Goal: Information Seeking & Learning: Check status

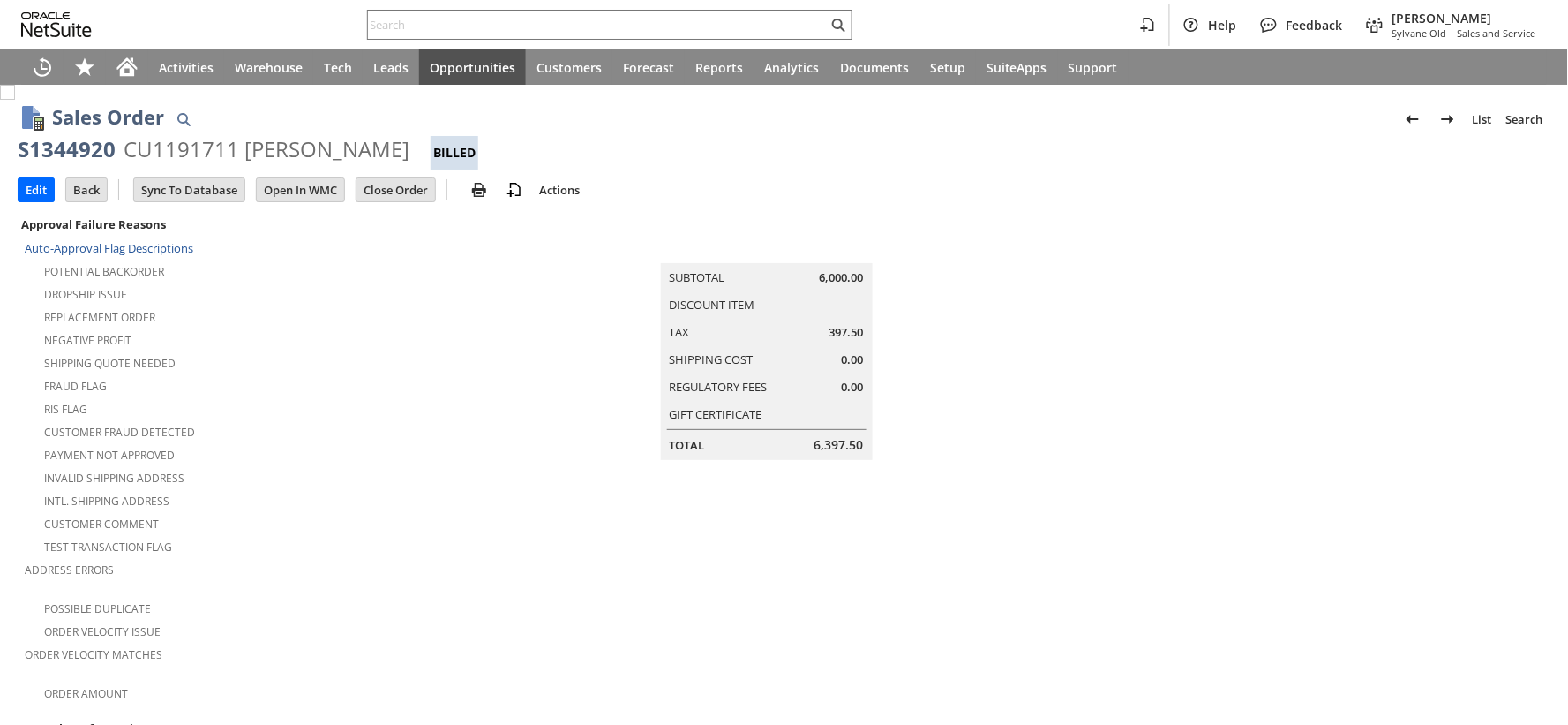
click at [82, 148] on div "S1344920" at bounding box center [66, 149] width 98 height 28
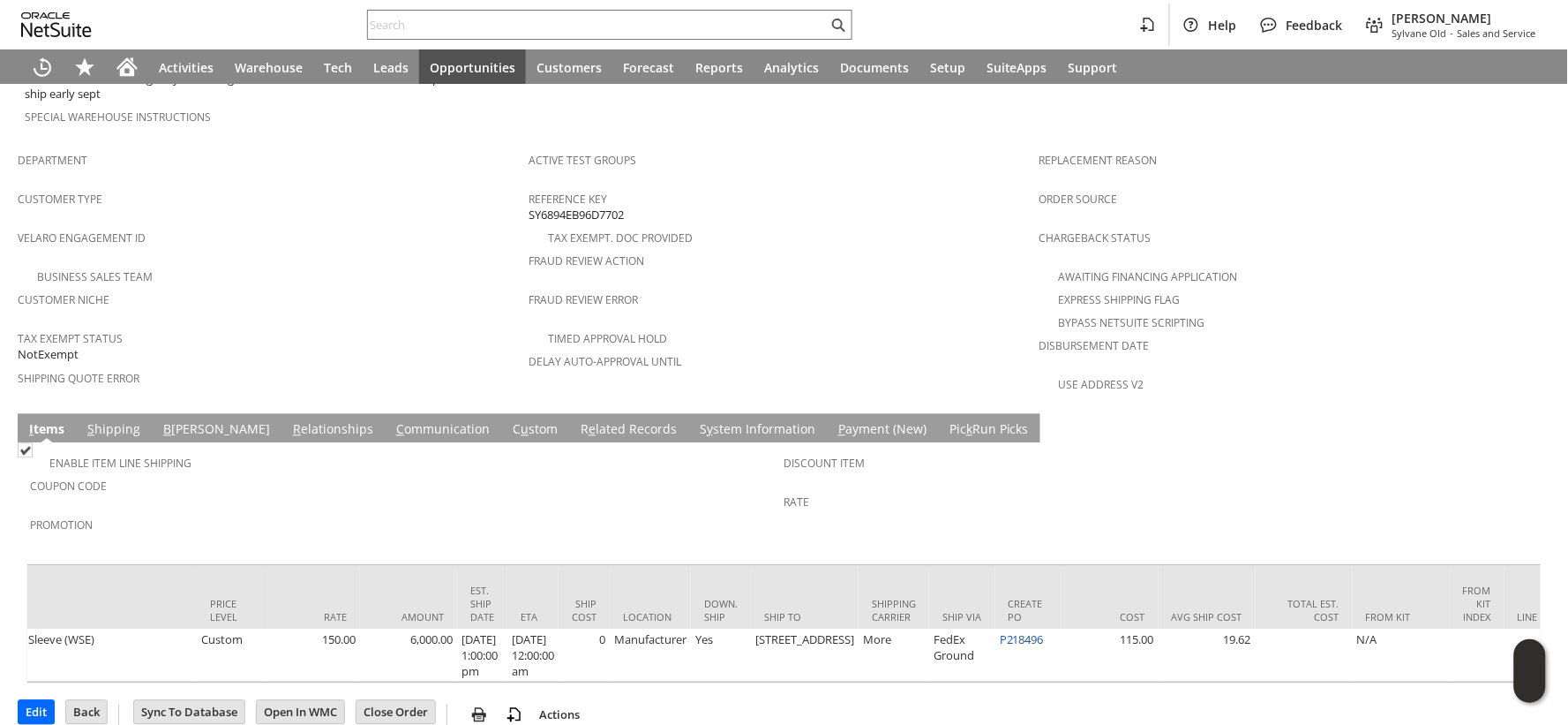
scroll to position [0, 824]
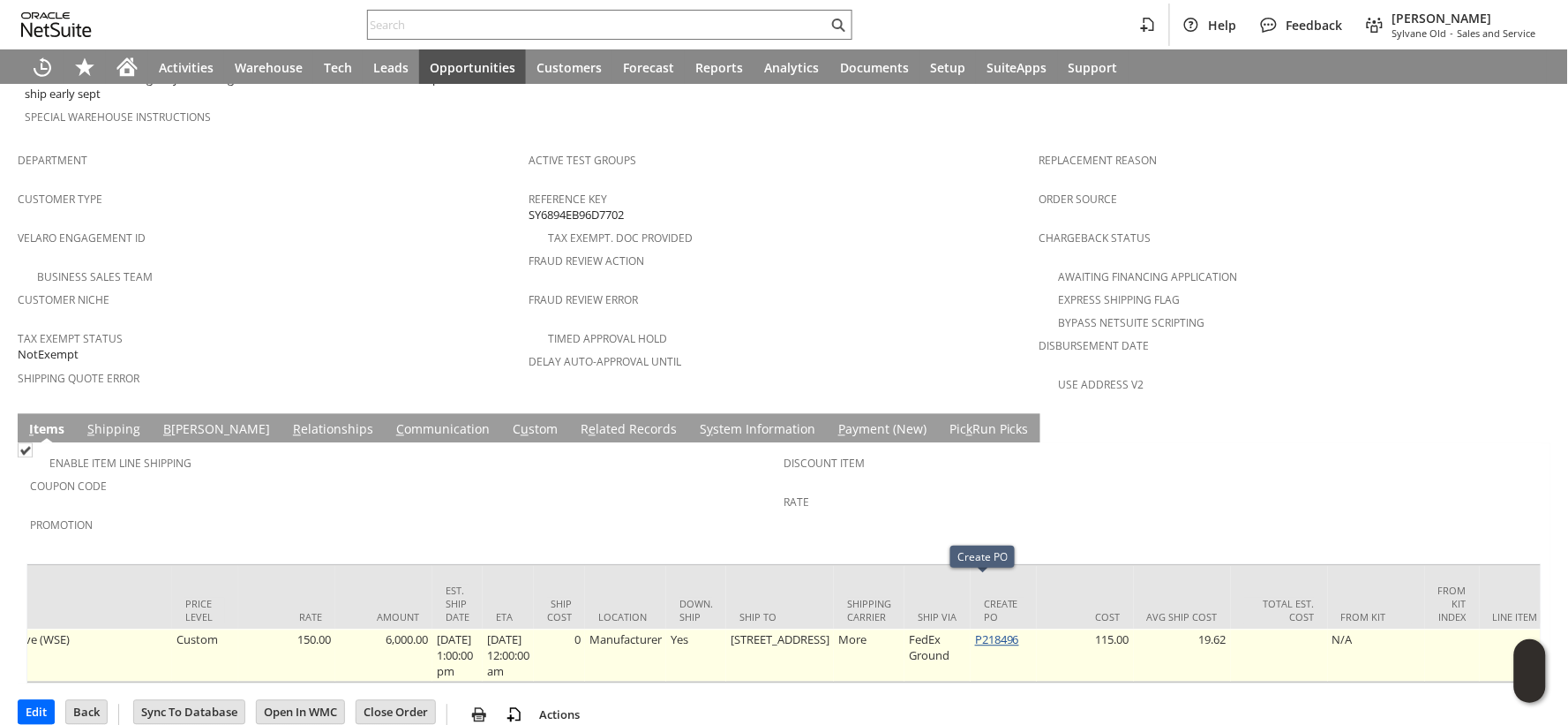
click at [983, 633] on link "P218496" at bounding box center [996, 640] width 44 height 16
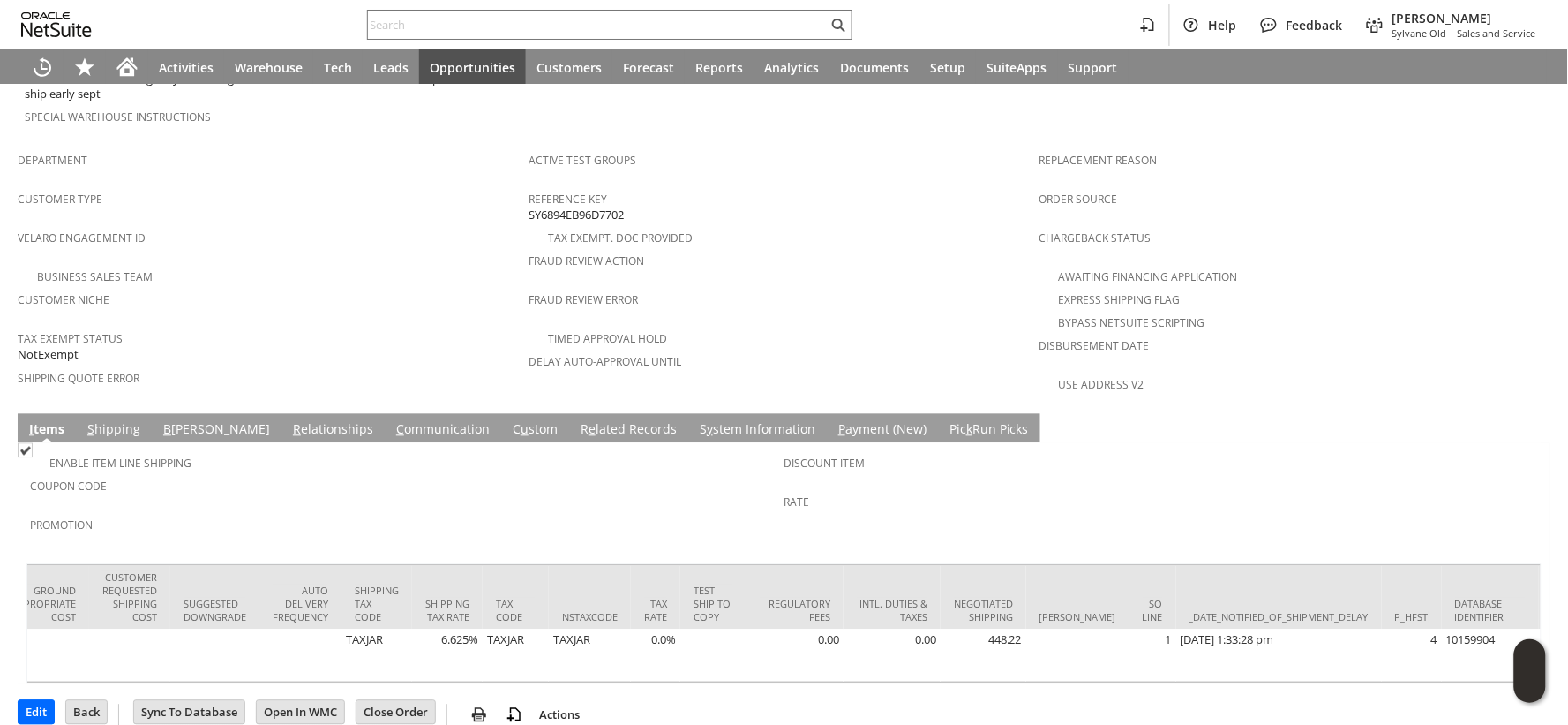
scroll to position [0, 3066]
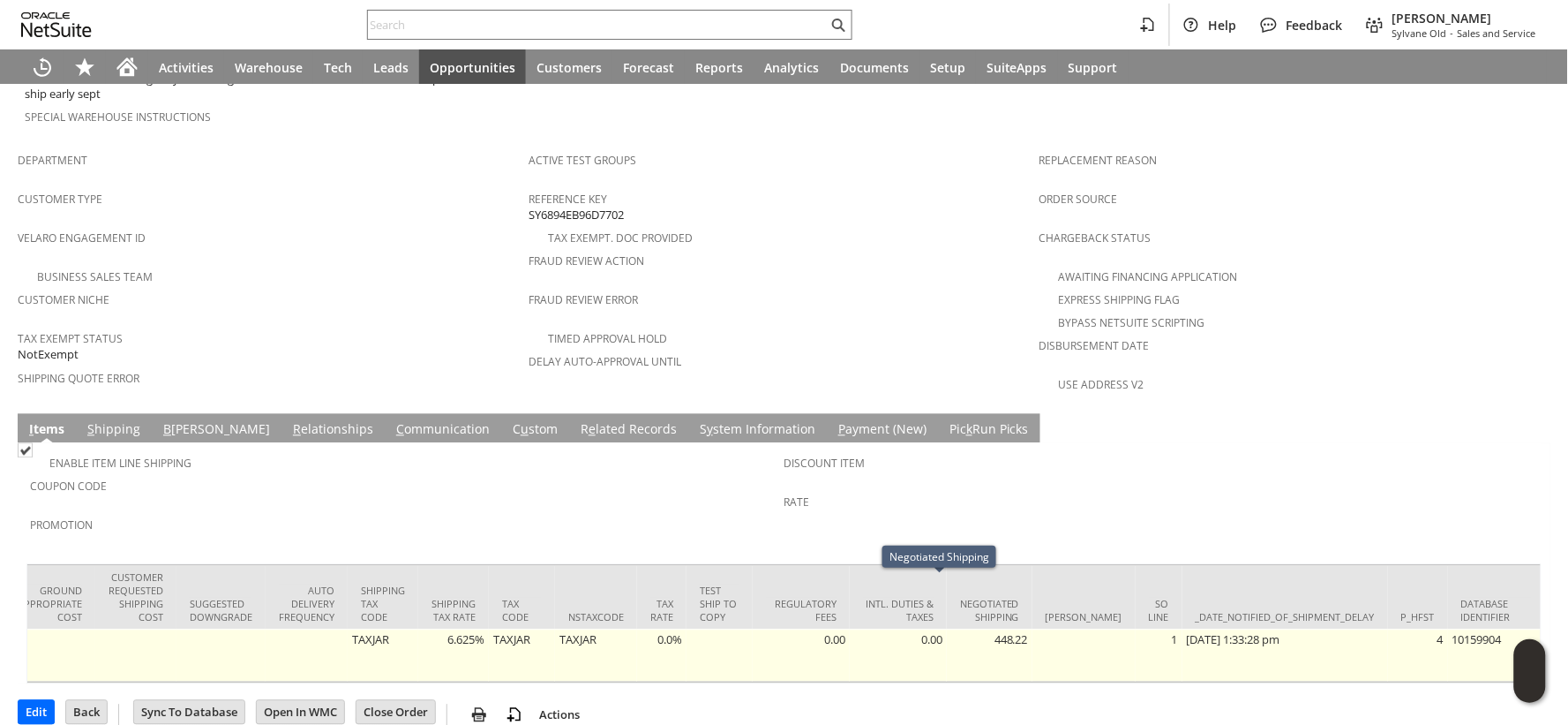
click at [969, 630] on td "448.22" at bounding box center [990, 656] width 86 height 53
copy td "448.22"
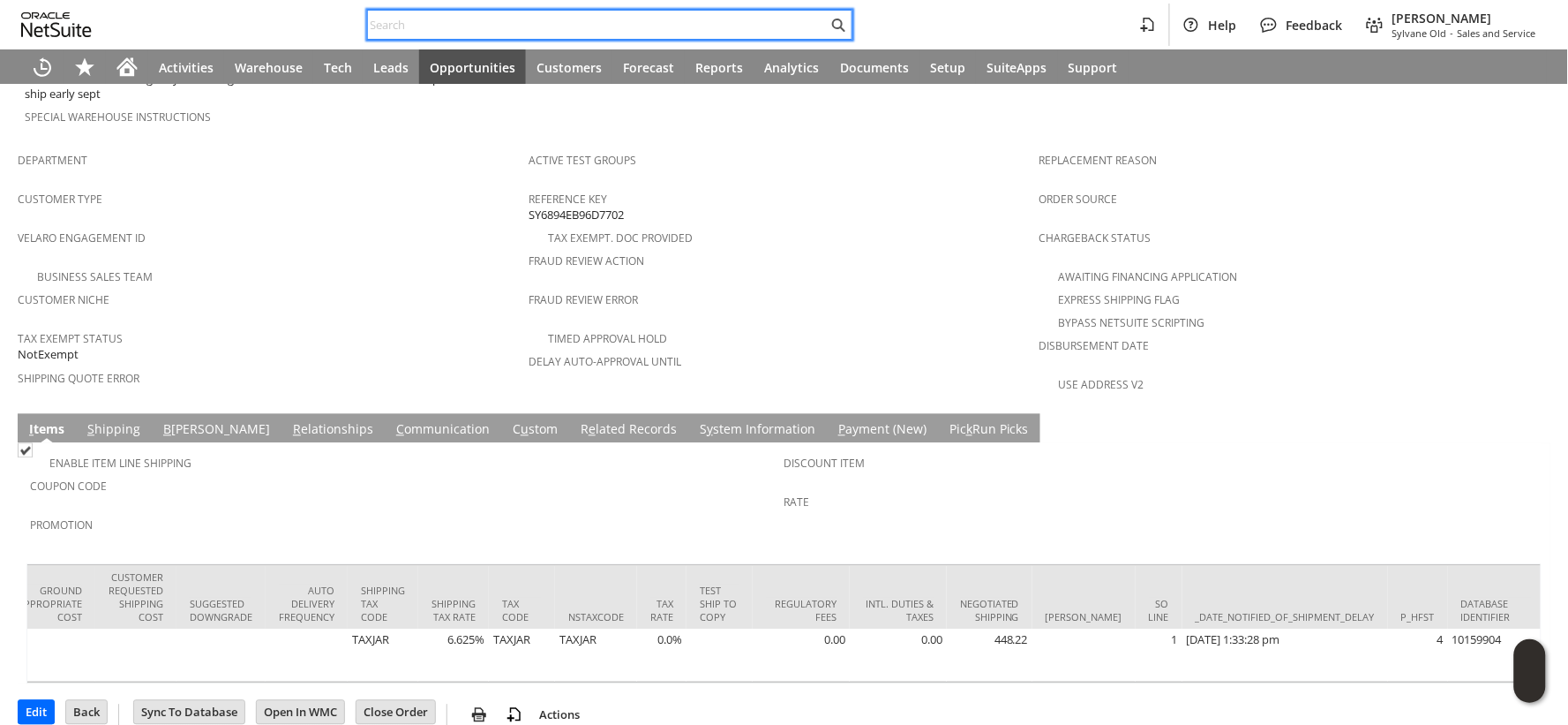
click at [406, 27] on input "text" at bounding box center [598, 24] width 459 height 21
paste input "S1348339"
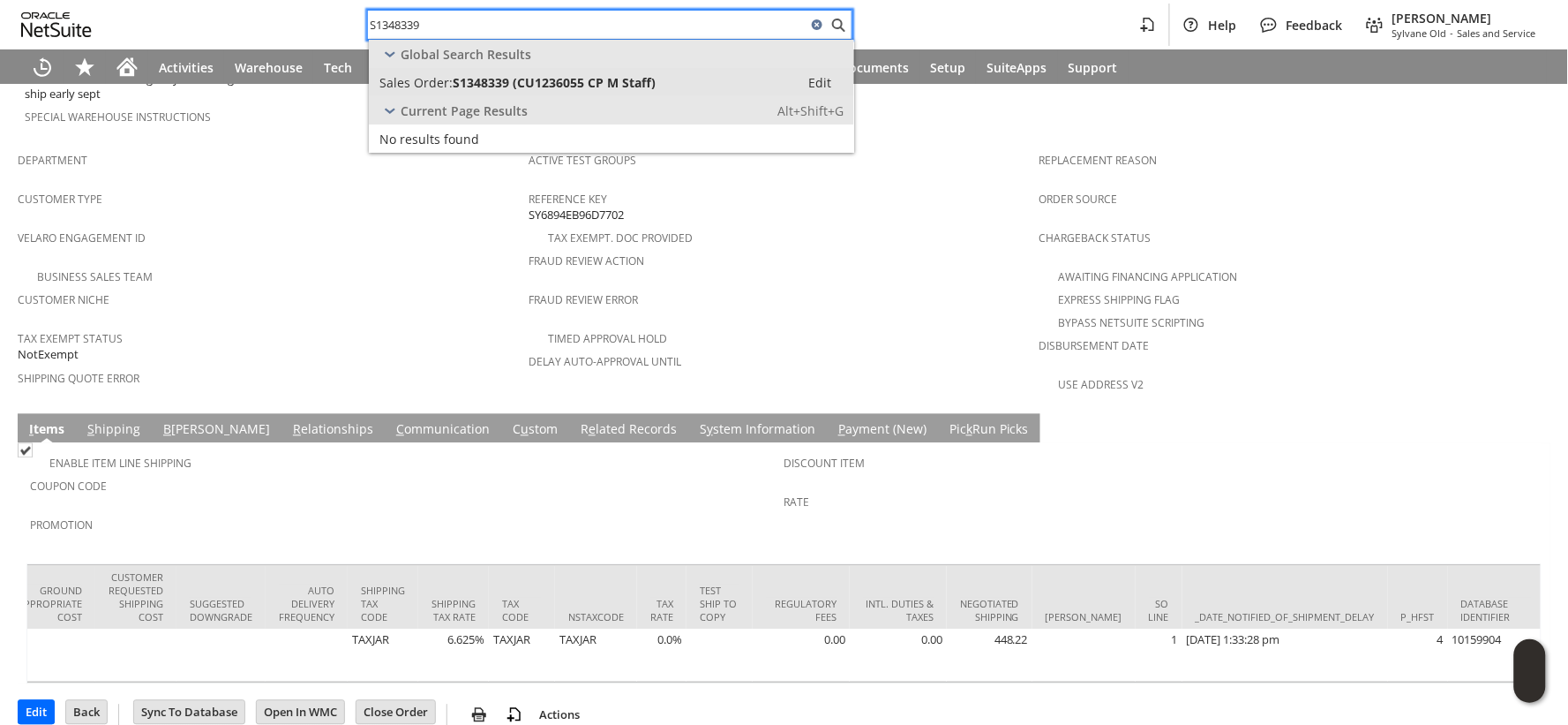
type input "S1348339"
click at [436, 80] on span "Sales Order:" at bounding box center [416, 82] width 73 height 17
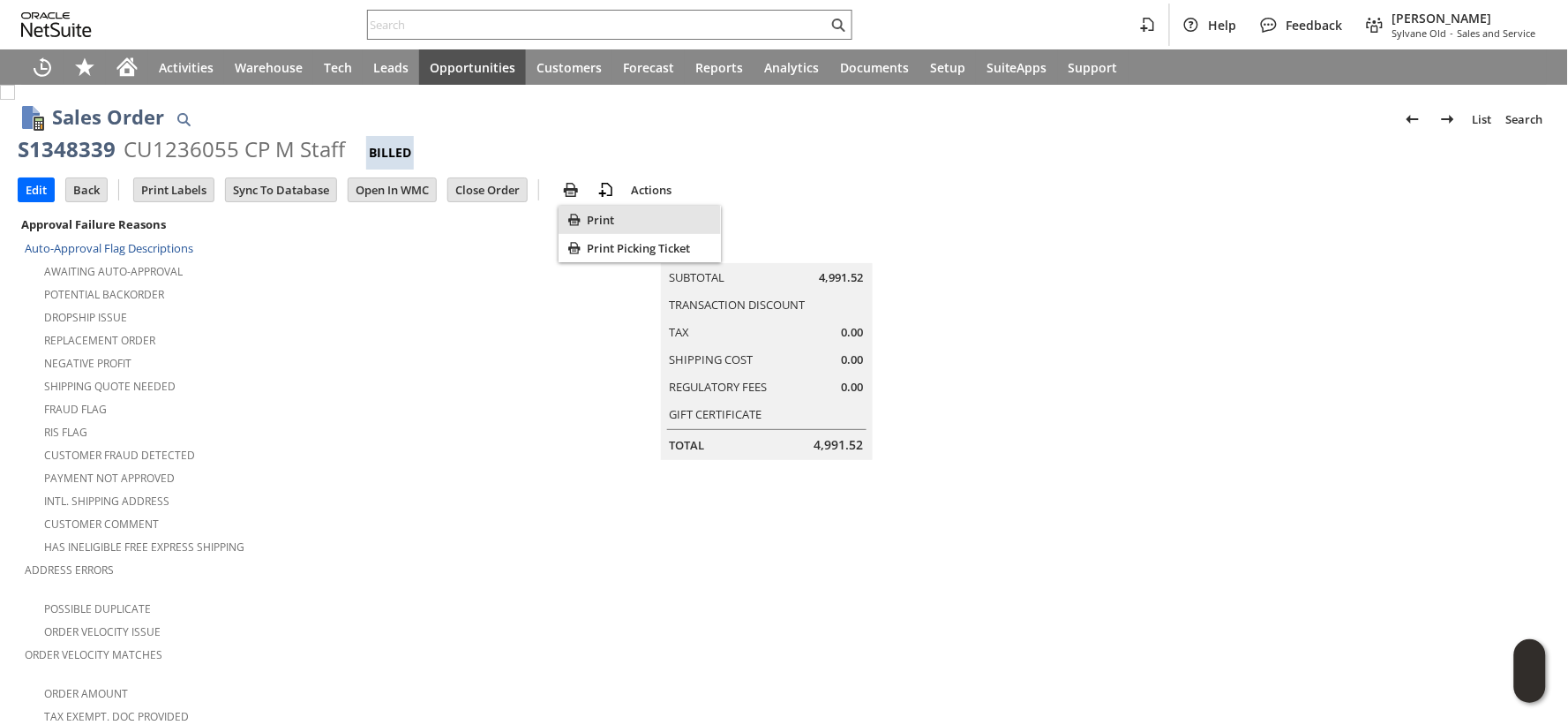
click at [580, 213] on icon "Print" at bounding box center [574, 220] width 18 height 18
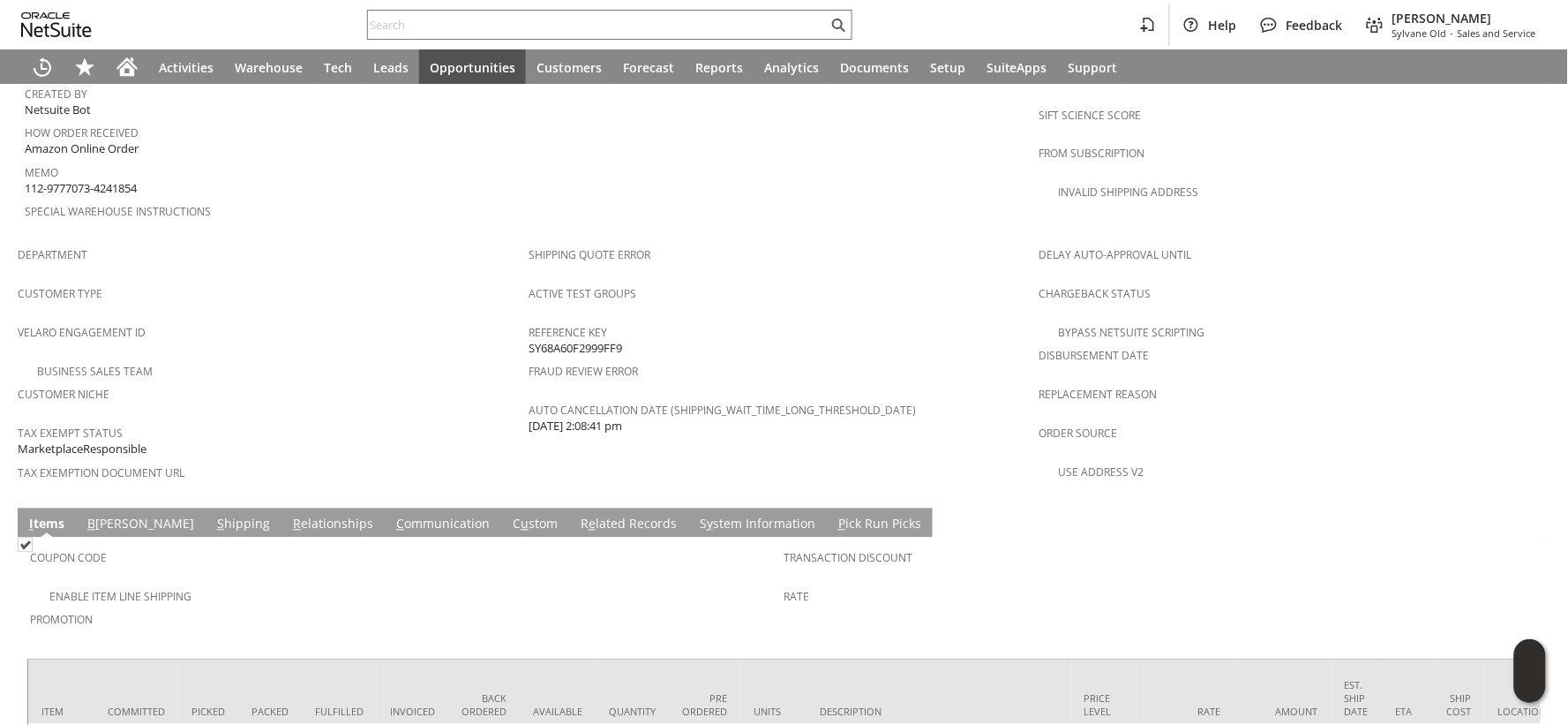
scroll to position [1073, 0]
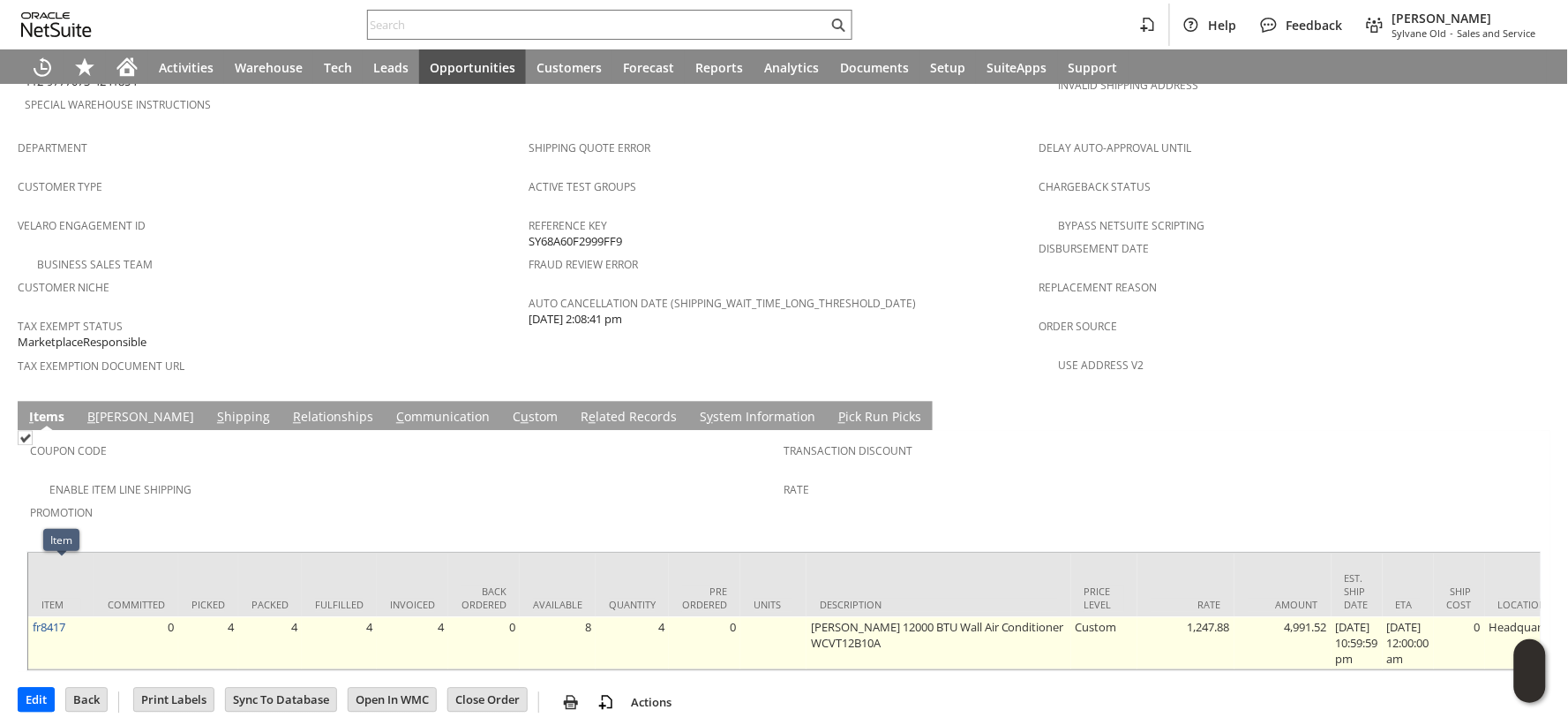
click at [82, 618] on td "fr8417" at bounding box center [61, 644] width 66 height 53
copy tr "fr8417"
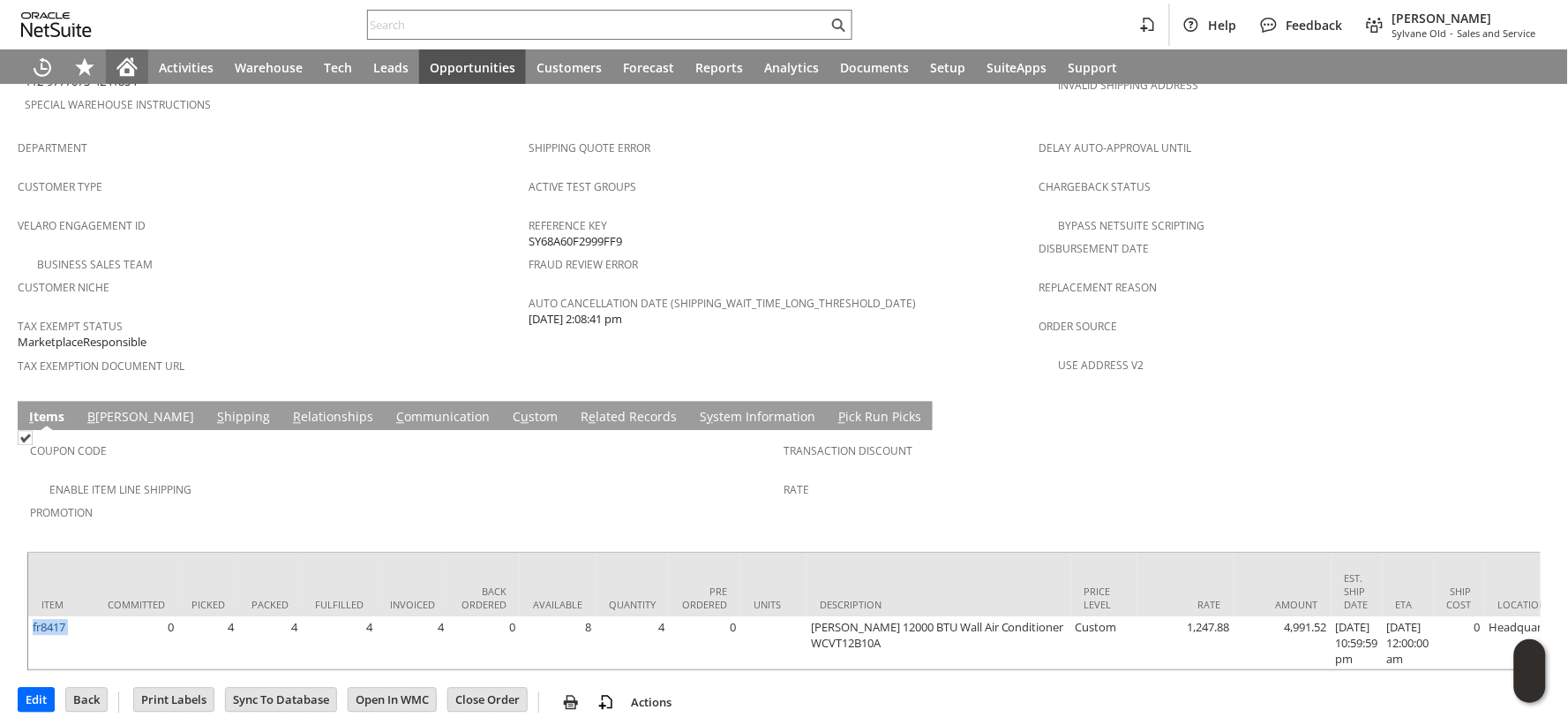
click at [128, 79] on div "Home" at bounding box center [126, 67] width 42 height 36
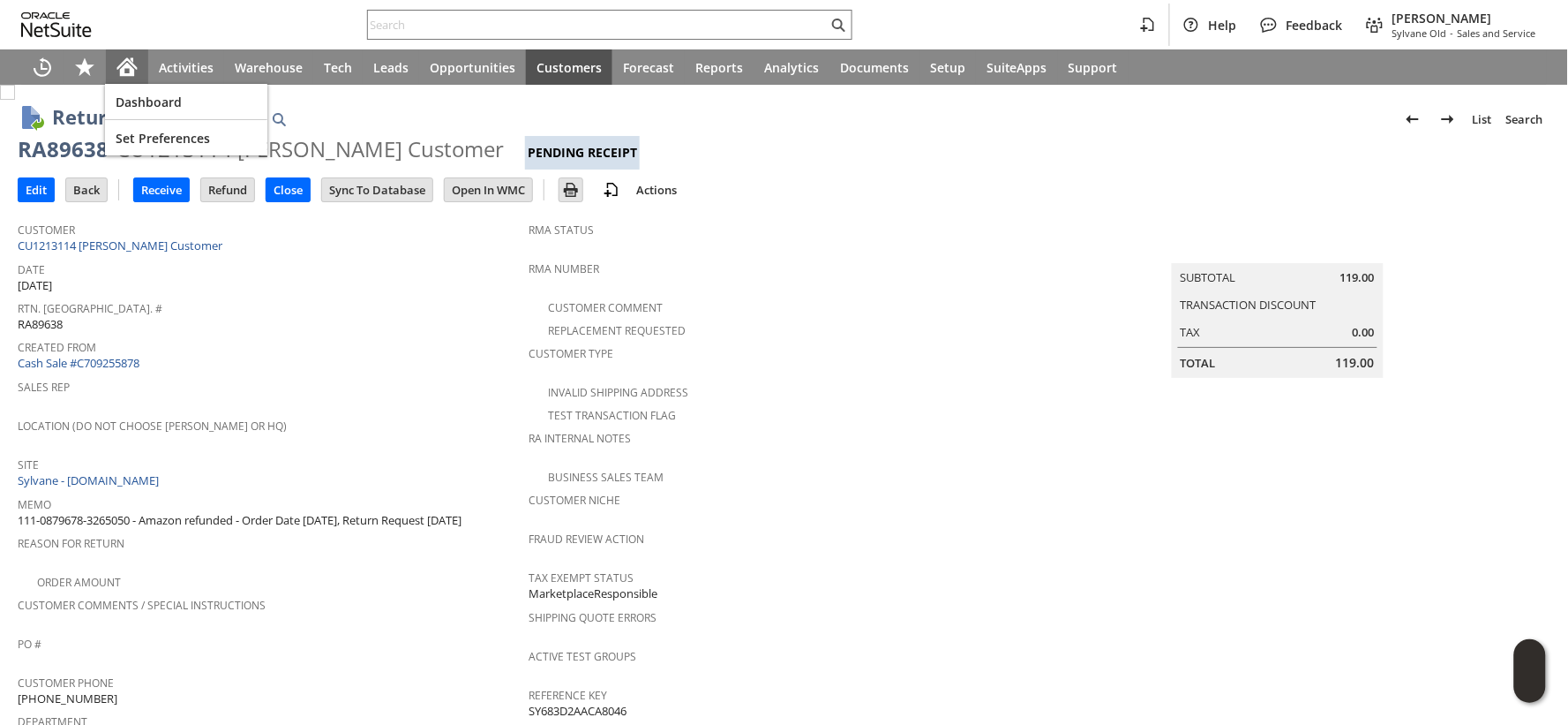
click at [119, 64] on icon "Home" at bounding box center [127, 66] width 21 height 21
